Goal: Use online tool/utility: Utilize a website feature to perform a specific function

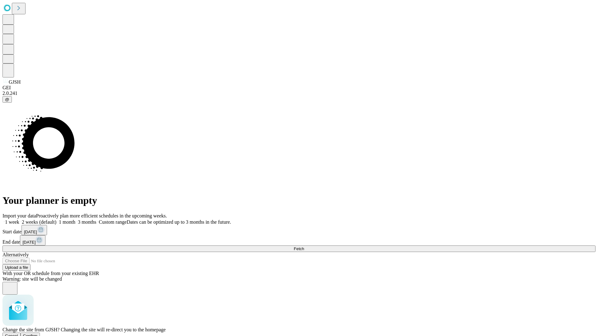
click at [38, 334] on span "Confirm" at bounding box center [30, 336] width 15 height 5
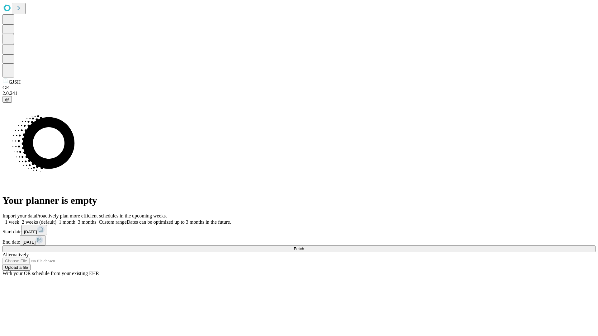
click at [56, 219] on label "2 weeks (default)" at bounding box center [37, 221] width 37 height 5
click at [304, 247] on span "Fetch" at bounding box center [299, 249] width 10 height 5
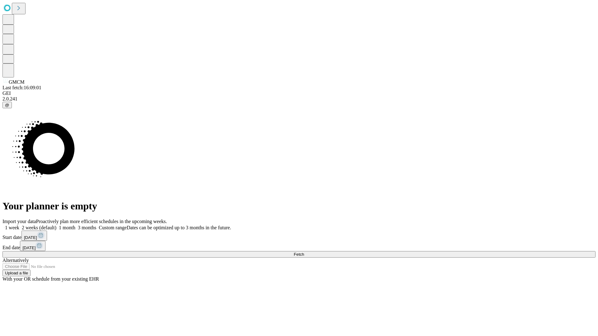
click at [304, 252] on span "Fetch" at bounding box center [299, 254] width 10 height 5
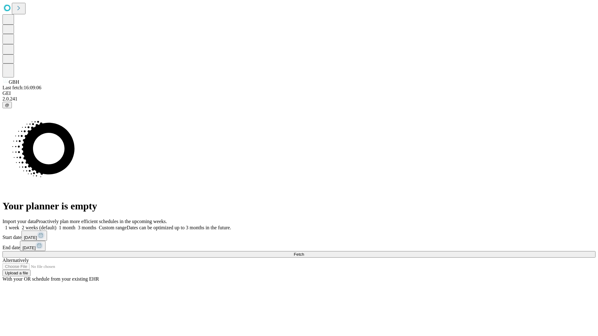
click at [56, 225] on label "2 weeks (default)" at bounding box center [37, 227] width 37 height 5
click at [304, 252] on span "Fetch" at bounding box center [299, 254] width 10 height 5
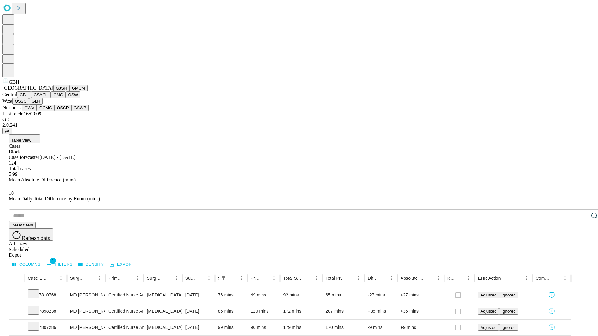
click at [48, 98] on button "GSACH" at bounding box center [41, 95] width 20 height 7
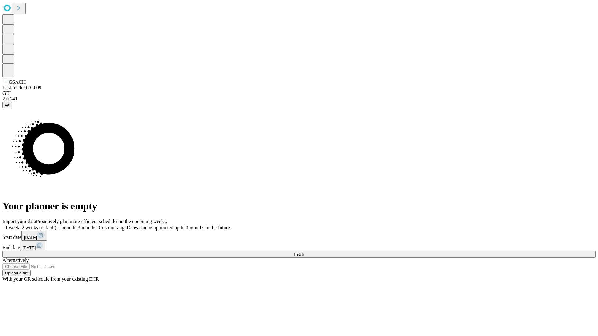
click at [56, 225] on label "2 weeks (default)" at bounding box center [37, 227] width 37 height 5
click at [304, 252] on span "Fetch" at bounding box center [299, 254] width 10 height 5
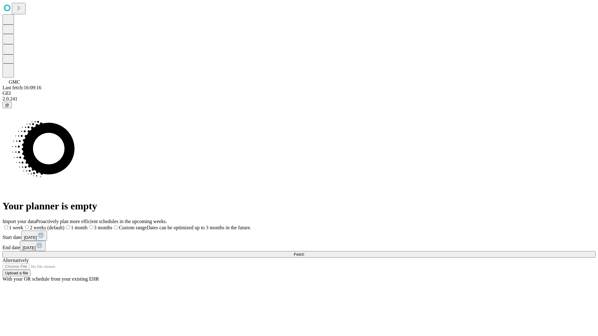
click at [304, 252] on span "Fetch" at bounding box center [299, 254] width 10 height 5
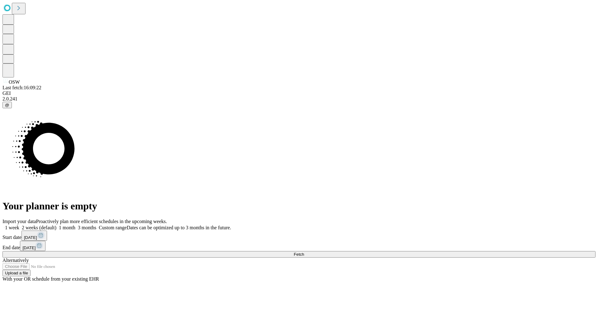
click at [56, 225] on label "2 weeks (default)" at bounding box center [37, 227] width 37 height 5
click at [304, 252] on span "Fetch" at bounding box center [299, 254] width 10 height 5
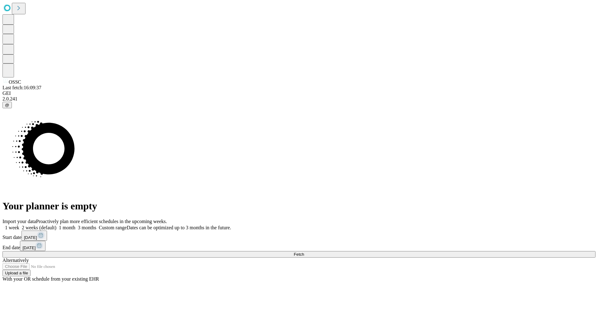
click at [56, 225] on label "2 weeks (default)" at bounding box center [37, 227] width 37 height 5
click at [304, 252] on span "Fetch" at bounding box center [299, 254] width 10 height 5
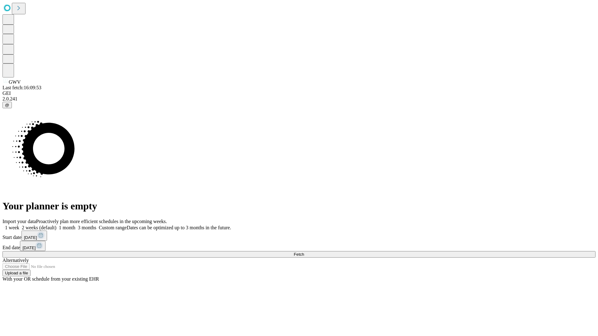
click at [56, 225] on label "2 weeks (default)" at bounding box center [37, 227] width 37 height 5
click at [304, 252] on span "Fetch" at bounding box center [299, 254] width 10 height 5
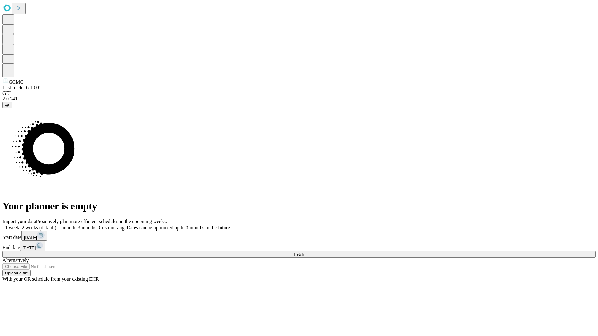
click at [56, 225] on label "2 weeks (default)" at bounding box center [37, 227] width 37 height 5
click at [304, 252] on span "Fetch" at bounding box center [299, 254] width 10 height 5
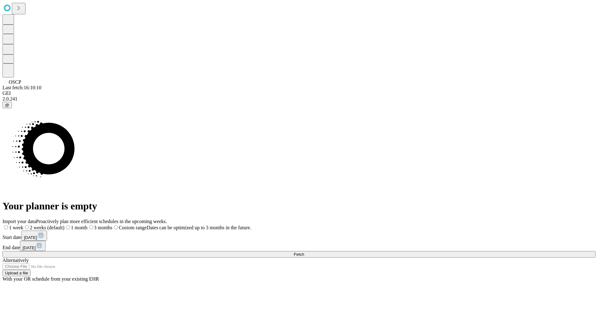
click at [304, 252] on span "Fetch" at bounding box center [299, 254] width 10 height 5
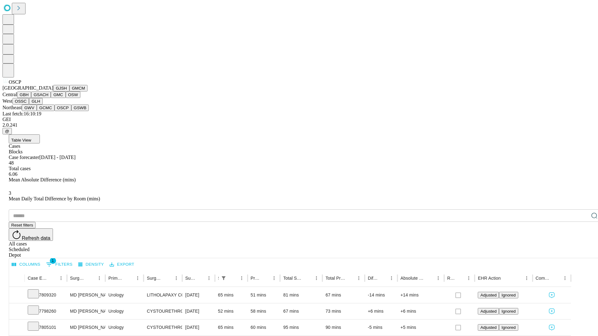
click at [71, 111] on button "GSWB" at bounding box center [80, 108] width 18 height 7
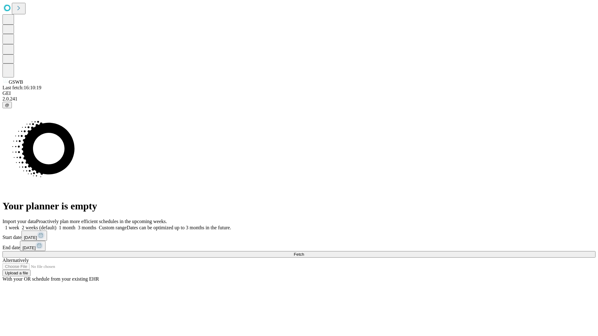
click at [56, 225] on label "2 weeks (default)" at bounding box center [37, 227] width 37 height 5
click at [304, 252] on span "Fetch" at bounding box center [299, 254] width 10 height 5
